Goal: Entertainment & Leisure: Consume media (video, audio)

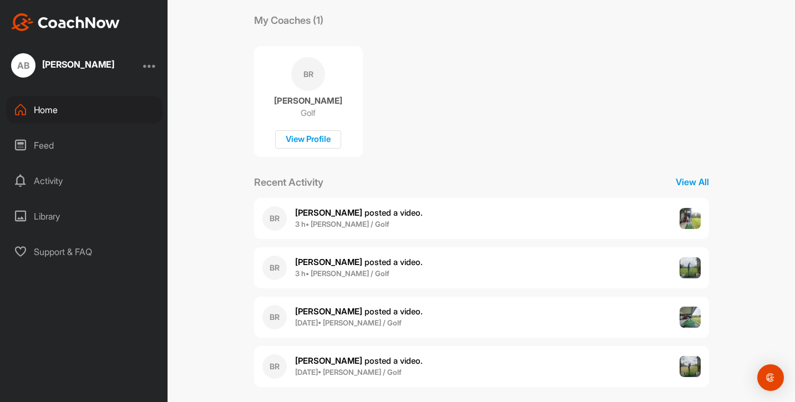
scroll to position [196, 0]
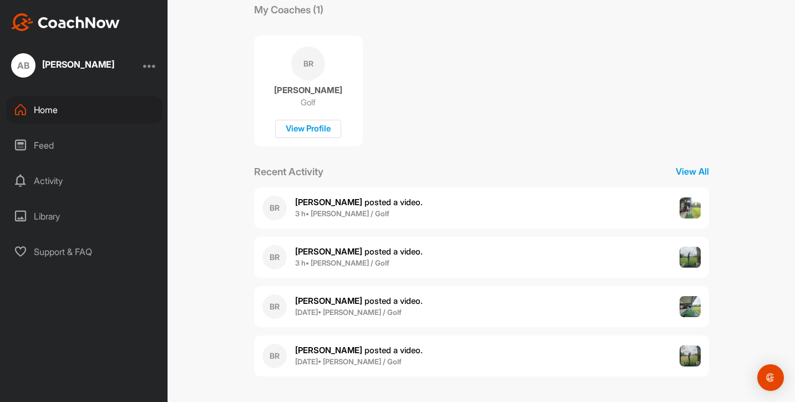
click at [384, 216] on div "BR [PERSON_NAME] posted a video . 3 h • [PERSON_NAME] / Golf" at bounding box center [481, 207] width 455 height 41
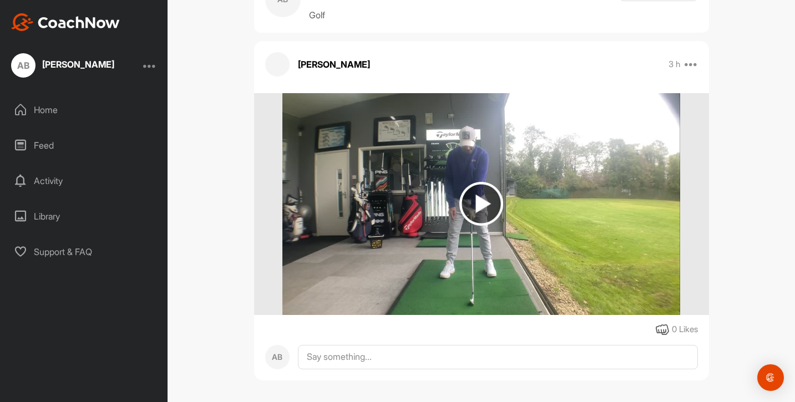
scroll to position [59, 0]
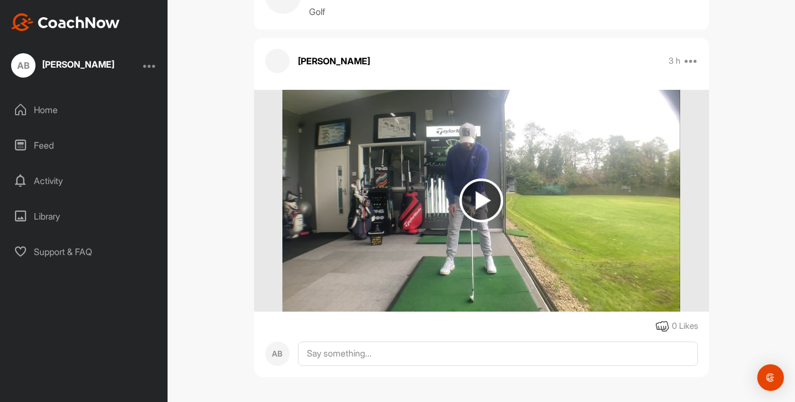
click at [482, 199] on img at bounding box center [481, 201] width 44 height 44
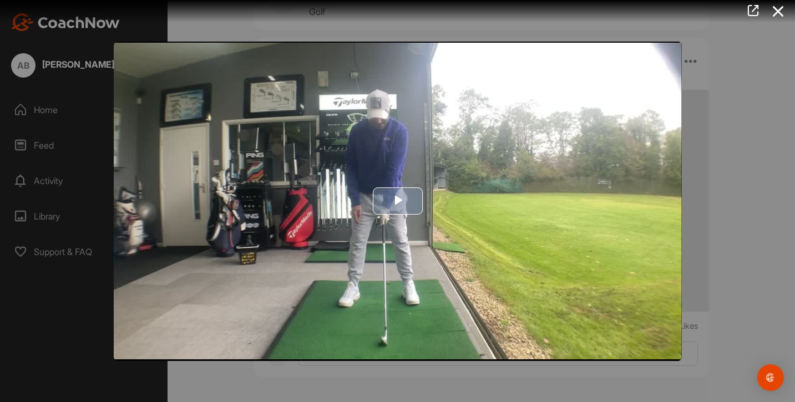
click at [398, 201] on span "Video Player" at bounding box center [398, 201] width 0 height 0
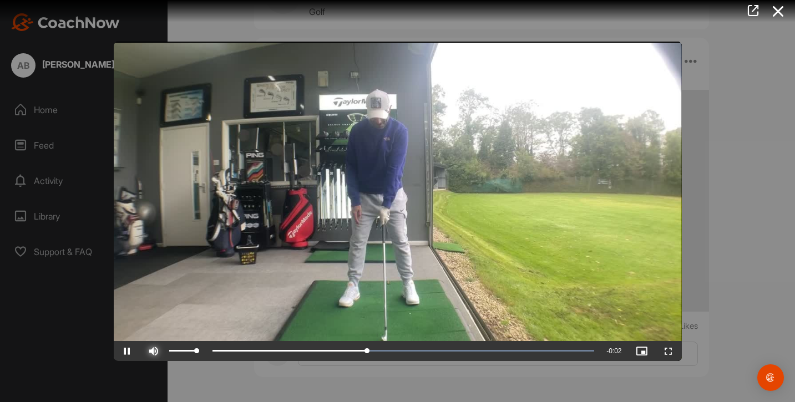
click at [154, 351] on span "Video Player" at bounding box center [153, 351] width 27 height 0
drag, startPoint x: 591, startPoint y: 347, endPoint x: 560, endPoint y: 277, distance: 76.5
click at [560, 277] on div "Video Player is loading. Play Video Play Skip Backward Skip Forward Unmute 0% C…" at bounding box center [398, 200] width 568 height 317
click at [739, 69] on div at bounding box center [397, 201] width 795 height 402
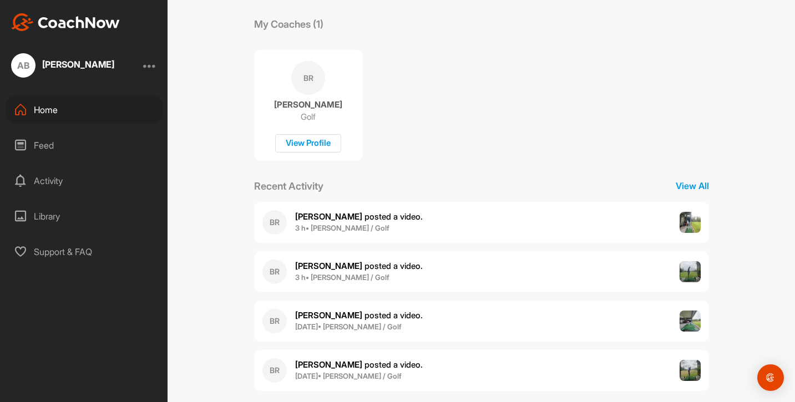
scroll to position [196, 0]
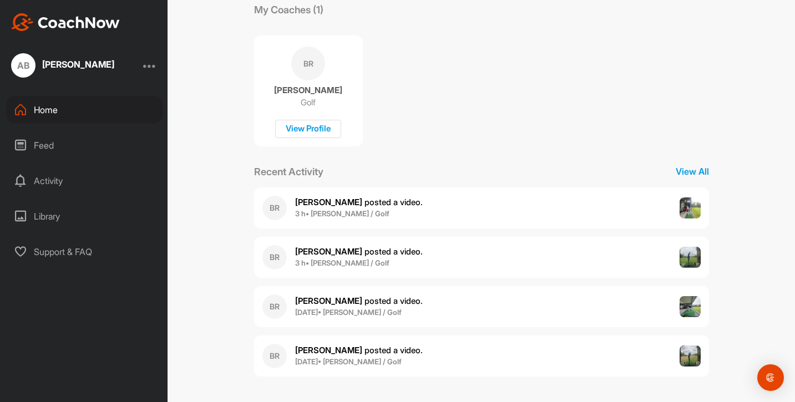
click at [420, 257] on div "BR [PERSON_NAME] posted a video . 3 h • [PERSON_NAME] / Golf" at bounding box center [481, 257] width 455 height 41
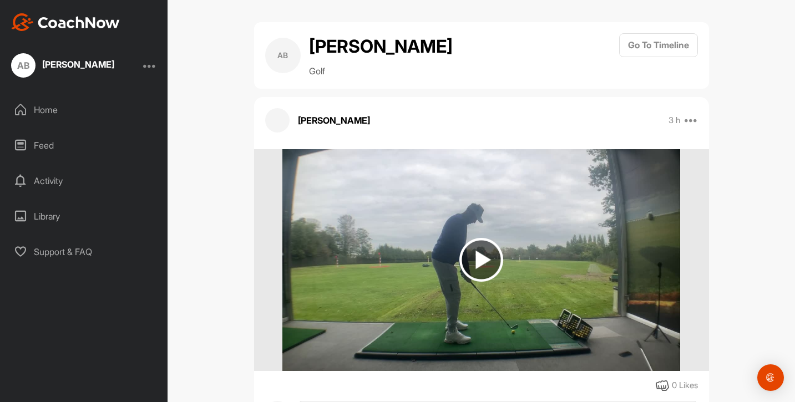
click at [489, 262] on img at bounding box center [481, 260] width 44 height 44
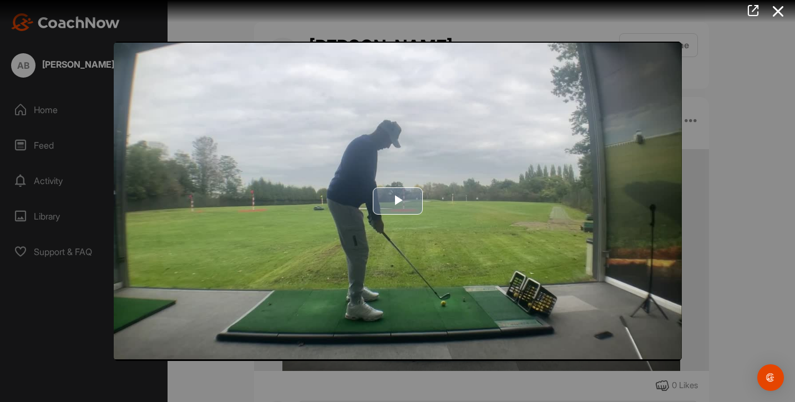
click at [398, 201] on span "Video Player" at bounding box center [398, 201] width 0 height 0
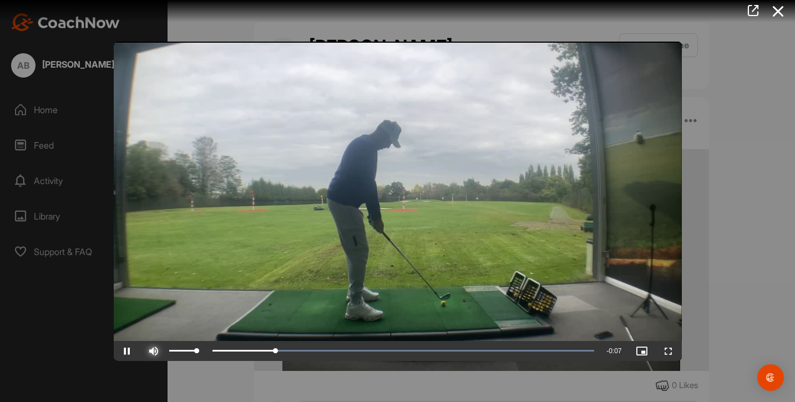
click at [159, 351] on span "Video Player" at bounding box center [153, 351] width 27 height 0
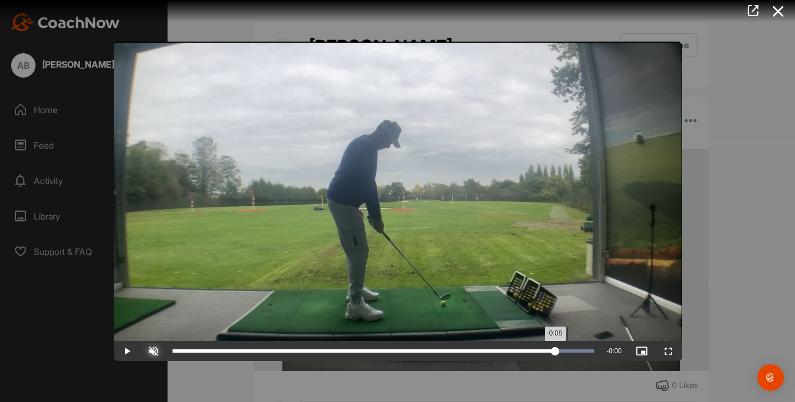
drag, startPoint x: 594, startPoint y: 349, endPoint x: 555, endPoint y: 348, distance: 38.8
click at [555, 349] on div "0:08" at bounding box center [363, 350] width 383 height 3
